Goal: Communication & Community: Answer question/provide support

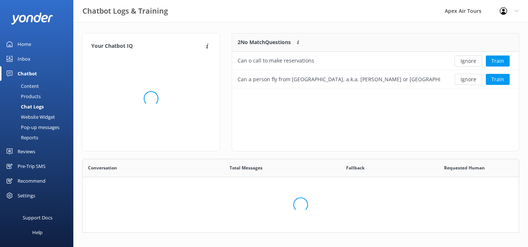
scroll to position [257, 437]
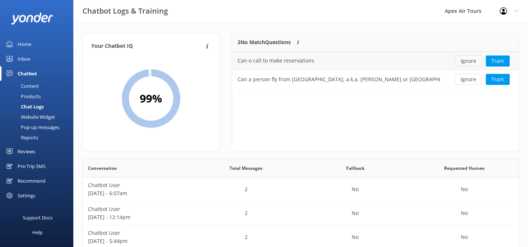
click at [470, 64] on button "Ignore" at bounding box center [469, 60] width 28 height 11
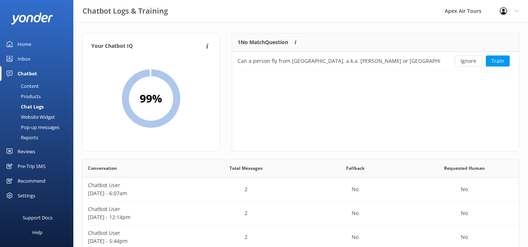
scroll to position [37, 287]
click at [33, 150] on div "Reviews" at bounding box center [27, 151] width 18 height 15
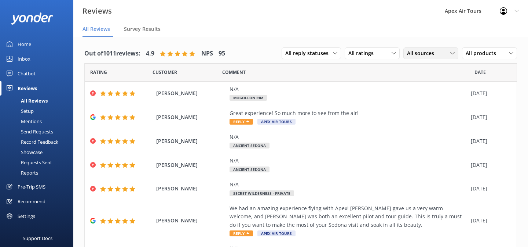
click at [432, 54] on span "All sources" at bounding box center [423, 53] width 32 height 8
click at [425, 112] on div "Google reviews" at bounding box center [435, 112] width 43 height 7
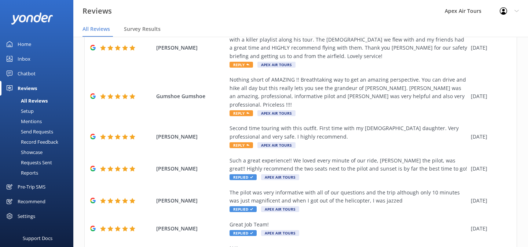
scroll to position [236, 0]
click at [244, 142] on span "Reply" at bounding box center [241, 145] width 23 height 6
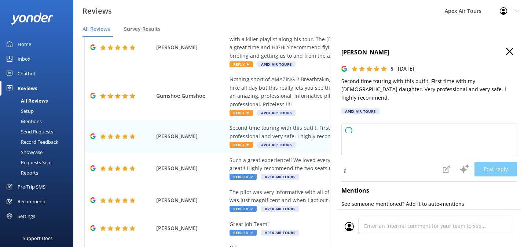
type textarea "Thank you so much for your kind words and for choosing to tour with us again! W…"
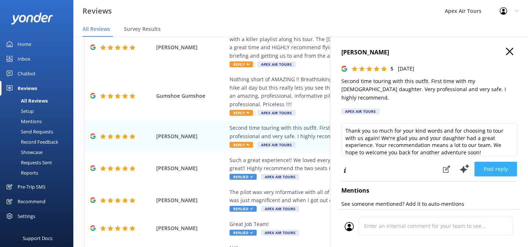
click at [493, 161] on button "Post reply" at bounding box center [496, 168] width 43 height 15
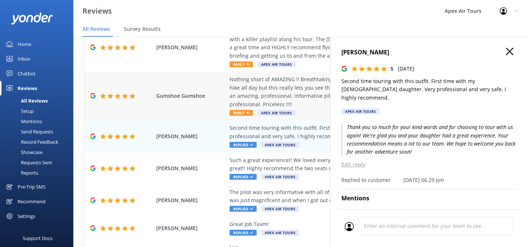
click at [247, 110] on span "Reply" at bounding box center [241, 113] width 23 height 6
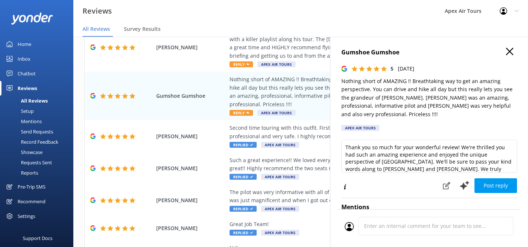
scroll to position [11, 0]
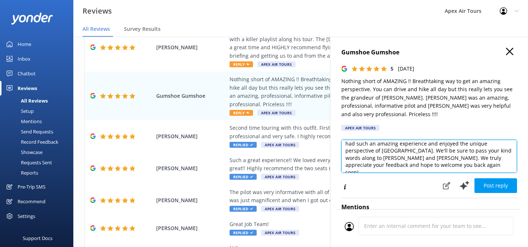
click at [357, 150] on textarea "Thank you so much for your wonderful review! We're thrilled you had such an ama…" at bounding box center [430, 155] width 176 height 33
type textarea "Thank you so much for your wonderful review! We're thrilled you had such an ama…"
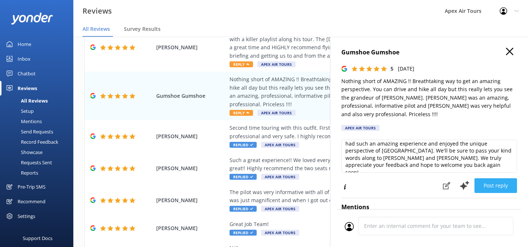
click at [499, 180] on button "Post reply" at bounding box center [496, 185] width 43 height 15
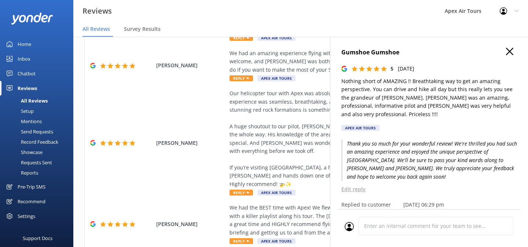
scroll to position [59, 0]
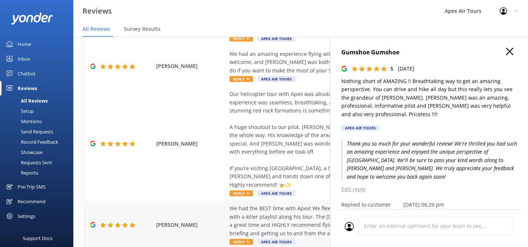
click at [246, 238] on span "Reply" at bounding box center [241, 241] width 23 height 6
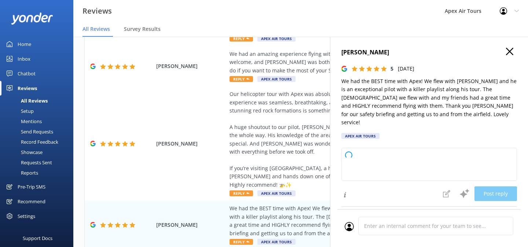
type textarea "Thank you so much for your wonderful review! We're thrilled to hear you had suc…"
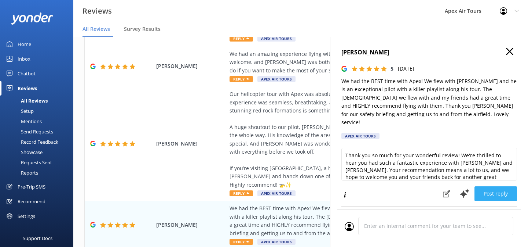
click at [490, 188] on button "Post reply" at bounding box center [496, 193] width 43 height 15
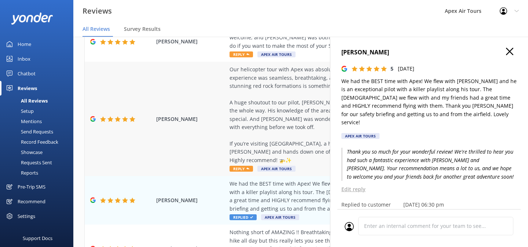
scroll to position [92, 0]
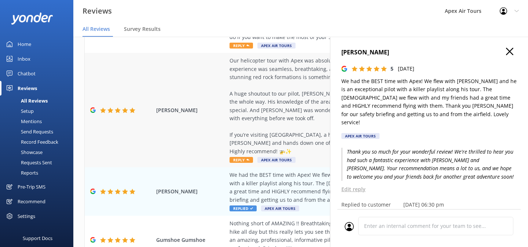
click at [244, 157] on span "Reply" at bounding box center [241, 160] width 23 height 6
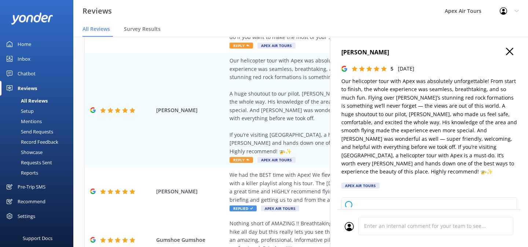
type textarea "Thank you so much for your wonderful review! We’re thrilled to hear you had suc…"
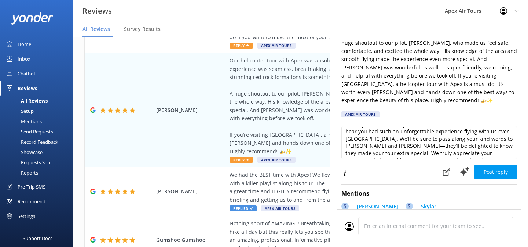
scroll to position [18, 0]
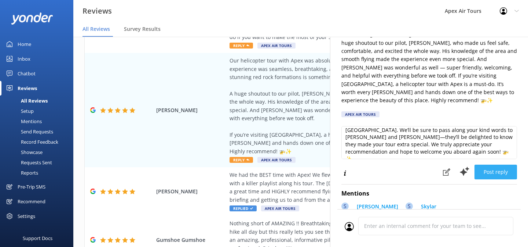
click at [503, 167] on button "Post reply" at bounding box center [496, 171] width 43 height 15
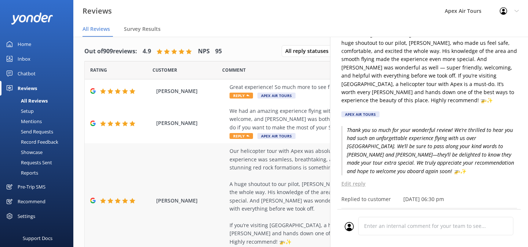
scroll to position [1, 0]
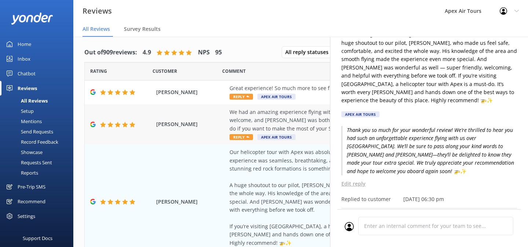
click at [244, 137] on span "Reply" at bounding box center [241, 137] width 23 height 6
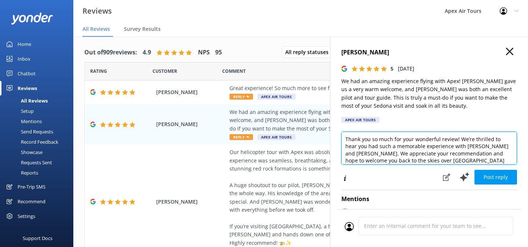
click at [463, 148] on textarea "Thank you so much for your wonderful review! We’re thrilled to hear you had suc…" at bounding box center [430, 147] width 176 height 33
type textarea "Thank you so much for your wonderful review! We’re thrilled to hear you had suc…"
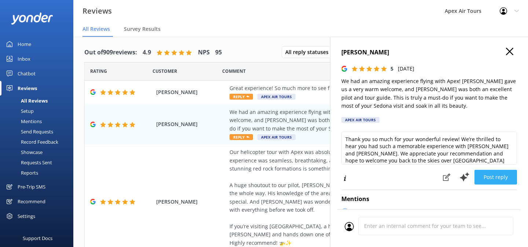
click at [492, 180] on button "Post reply" at bounding box center [496, 176] width 43 height 15
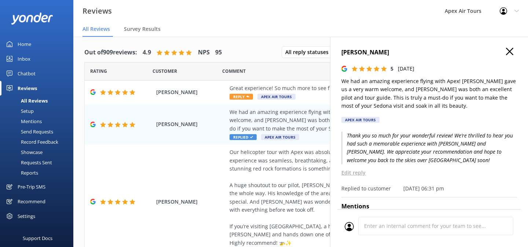
click at [512, 54] on use "button" at bounding box center [509, 51] width 7 height 7
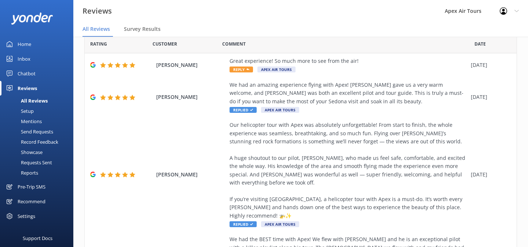
scroll to position [0, 0]
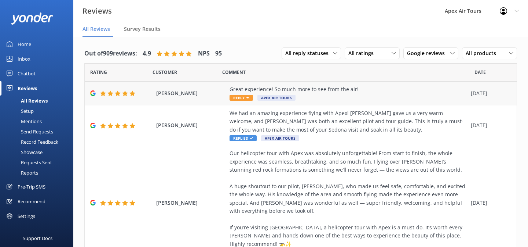
click at [241, 99] on span "Reply" at bounding box center [241, 98] width 23 height 6
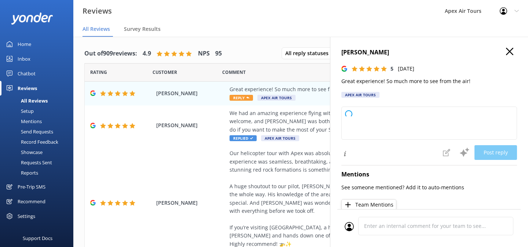
type textarea "Thank you so much for your wonderful review! We're thrilled you enjoyed the exp…"
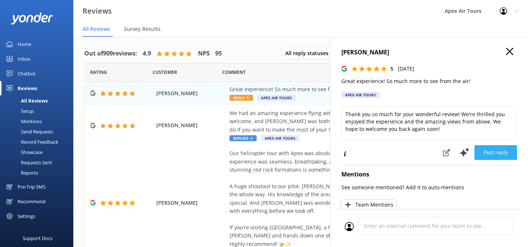
click at [502, 155] on button "Post reply" at bounding box center [496, 152] width 43 height 15
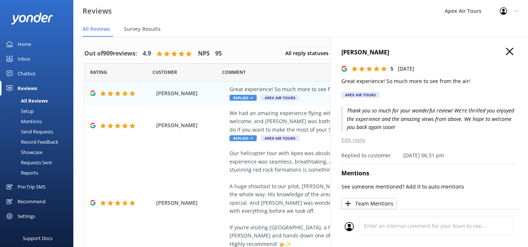
click at [511, 52] on use "button" at bounding box center [509, 51] width 7 height 7
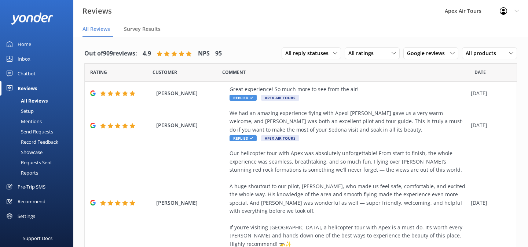
click at [36, 152] on div "Showcase" at bounding box center [23, 152] width 38 height 10
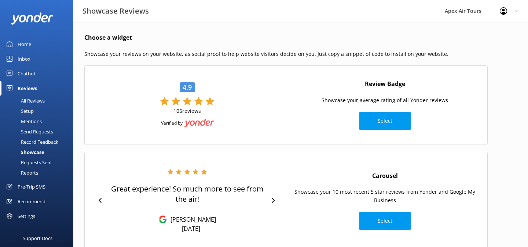
click at [34, 144] on div "Record Feedback" at bounding box center [31, 141] width 54 height 10
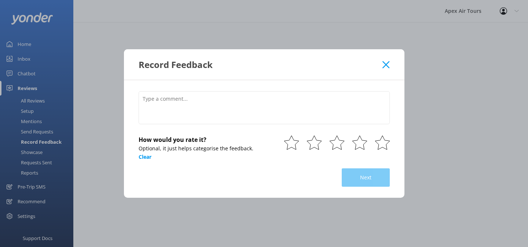
click at [388, 66] on use at bounding box center [386, 64] width 7 height 7
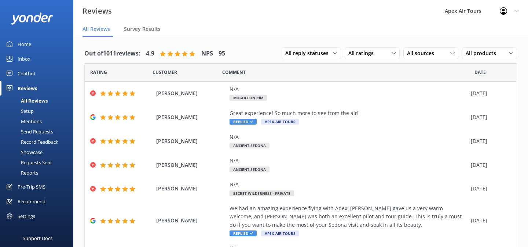
click at [36, 174] on div "Reports" at bounding box center [21, 172] width 34 height 10
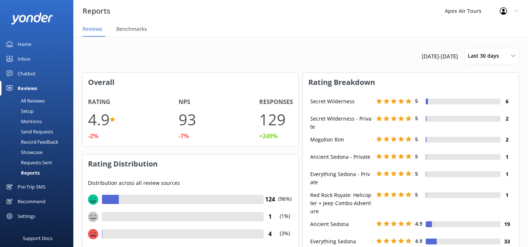
scroll to position [79, 216]
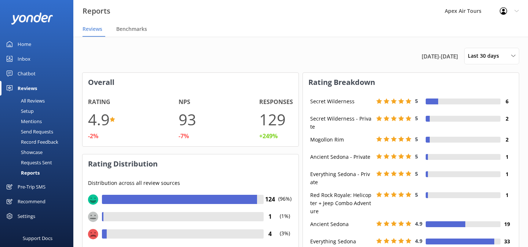
click at [33, 121] on div "Mentions" at bounding box center [22, 121] width 37 height 10
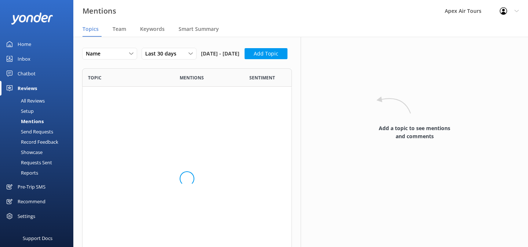
scroll to position [107, 210]
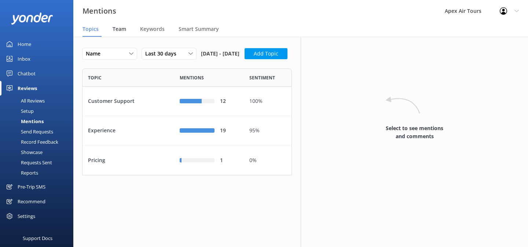
click at [118, 32] on span "Team" at bounding box center [120, 28] width 14 height 7
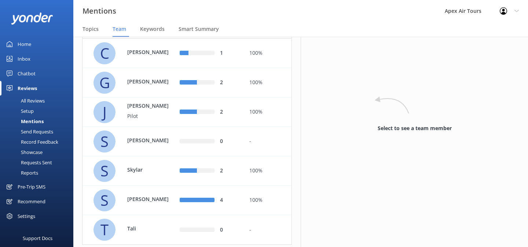
scroll to position [64, 0]
click at [147, 181] on div "S Skylar" at bounding box center [134, 170] width 81 height 22
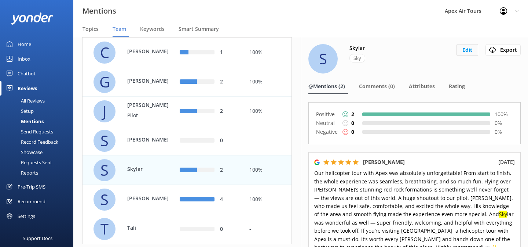
click at [472, 50] on button "Edit" at bounding box center [468, 50] width 22 height 12
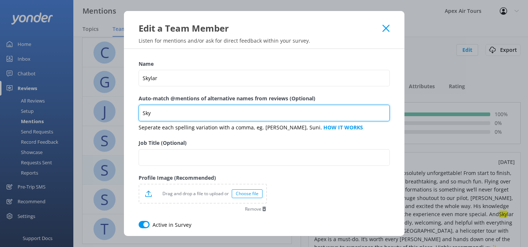
click at [162, 111] on input "Sky" at bounding box center [264, 113] width 251 height 17
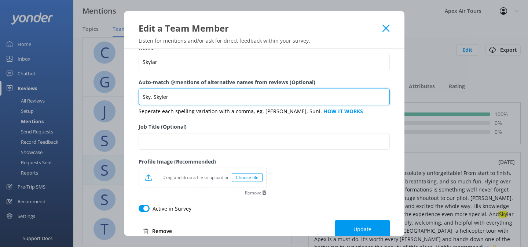
scroll to position [30, 0]
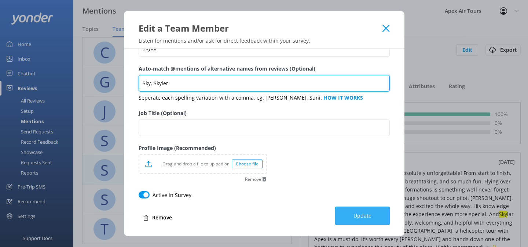
type input "Sky, Skyler"
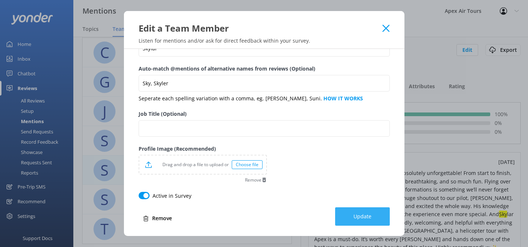
click at [349, 218] on button "Update" at bounding box center [362, 216] width 55 height 18
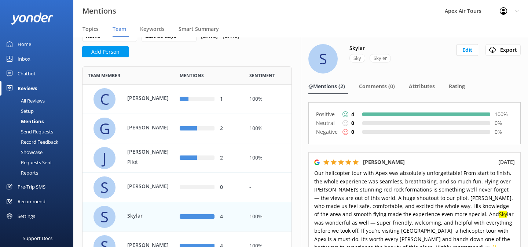
scroll to position [0, 0]
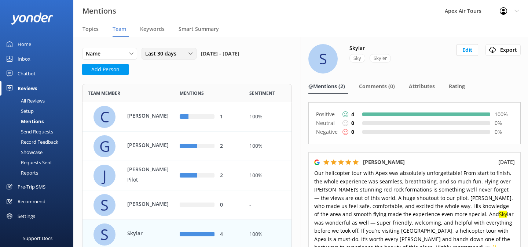
click at [187, 56] on div "Last 30 days" at bounding box center [168, 54] width 51 height 8
click at [178, 80] on link "Last 30 days" at bounding box center [174, 83] width 65 height 15
click at [91, 34] on div "Topics" at bounding box center [92, 29] width 19 height 15
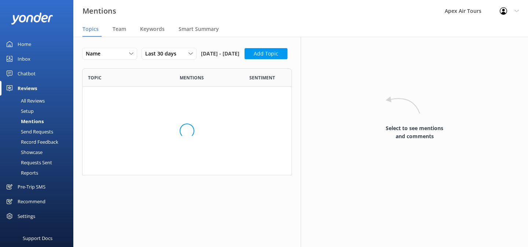
scroll to position [107, 210]
click at [118, 28] on span "Team" at bounding box center [120, 28] width 14 height 7
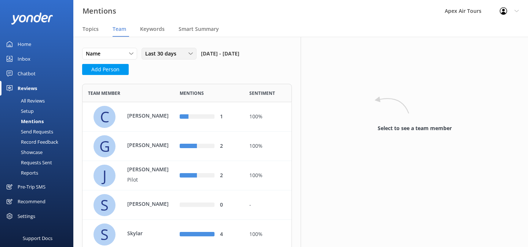
click at [175, 52] on span "Last 30 days" at bounding box center [163, 54] width 36 height 8
click at [159, 100] on div "Last 90 days" at bounding box center [159, 98] width 26 height 7
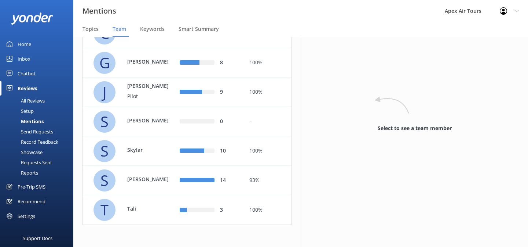
scroll to position [96, 0]
click at [33, 103] on div "All Reviews" at bounding box center [24, 100] width 40 height 10
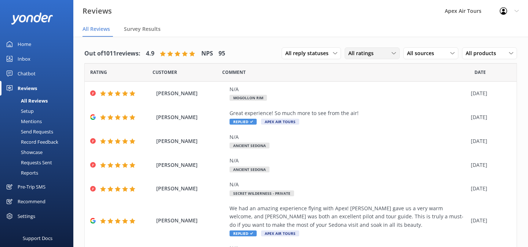
click at [379, 52] on div "All ratings" at bounding box center [372, 53] width 51 height 8
click at [392, 54] on icon at bounding box center [394, 53] width 4 height 4
click at [416, 51] on span "All sources" at bounding box center [423, 53] width 32 height 8
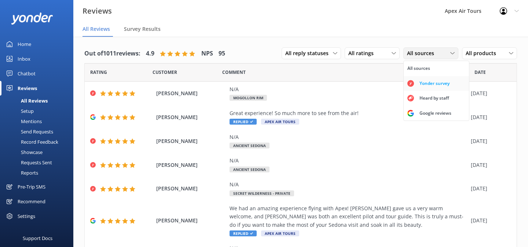
click at [424, 84] on div "Yonder survey" at bounding box center [434, 83] width 41 height 7
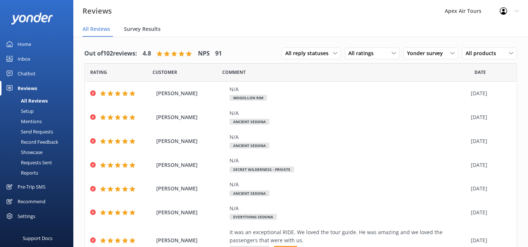
click at [139, 26] on span "Survey Results" at bounding box center [142, 28] width 37 height 7
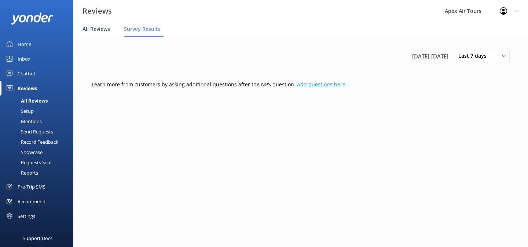
click at [101, 29] on span "All Reviews" at bounding box center [97, 28] width 28 height 7
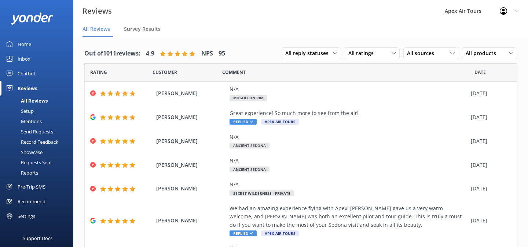
click at [25, 43] on div "Home" at bounding box center [25, 44] width 14 height 15
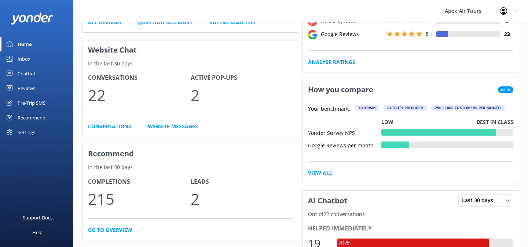
scroll to position [163, 0]
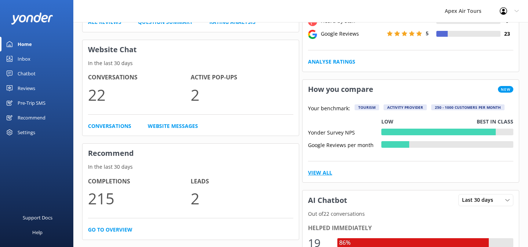
click at [321, 173] on link "View All" at bounding box center [320, 172] width 24 height 8
